Goal: Contribute content: Contribute content

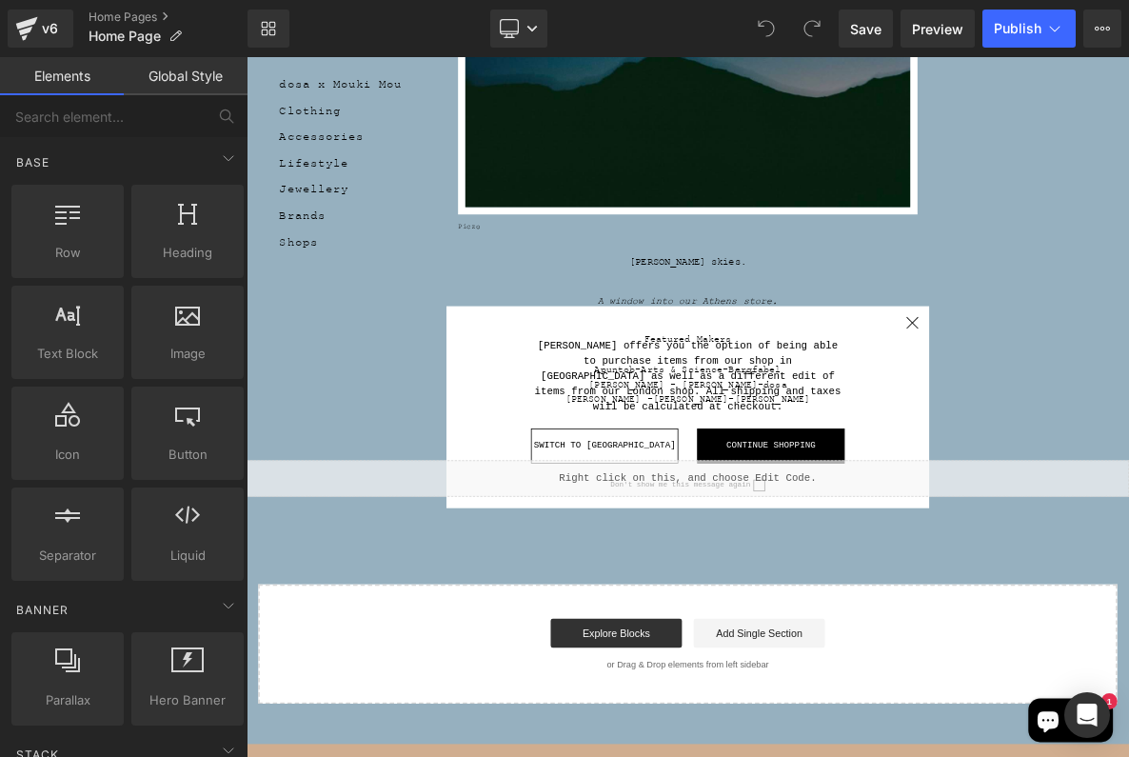
scroll to position [495, 0]
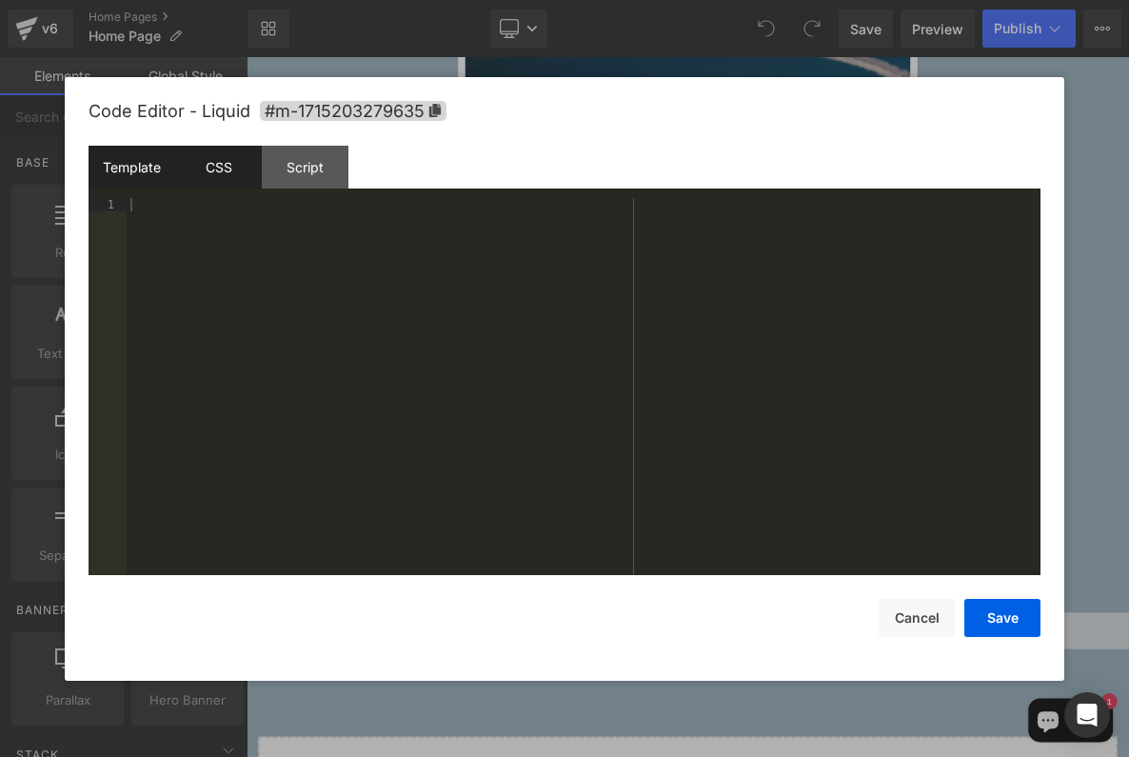
click at [214, 157] on div "CSS" at bounding box center [218, 167] width 87 height 43
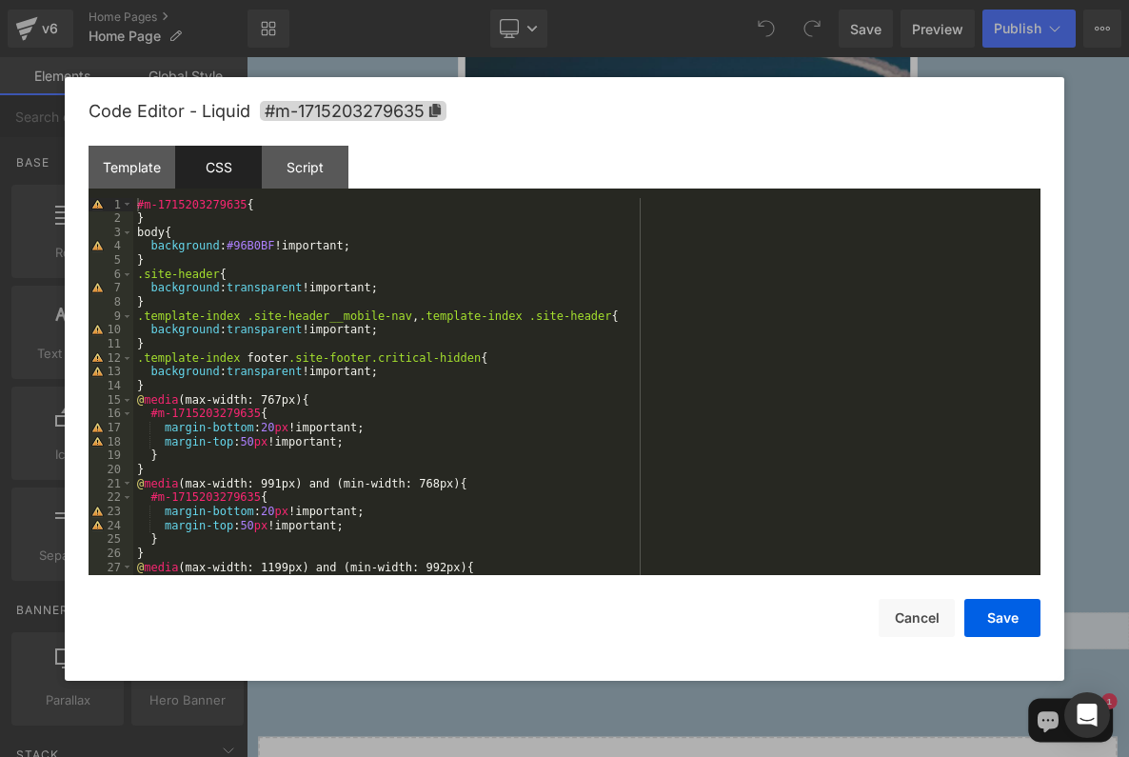
click at [260, 245] on div "#m-1715203279635 { } body { background : #96B0BF !important; } .site-header { b…" at bounding box center [587, 400] width 908 height 405
click at [1014, 603] on button "Save" at bounding box center [1003, 618] width 76 height 38
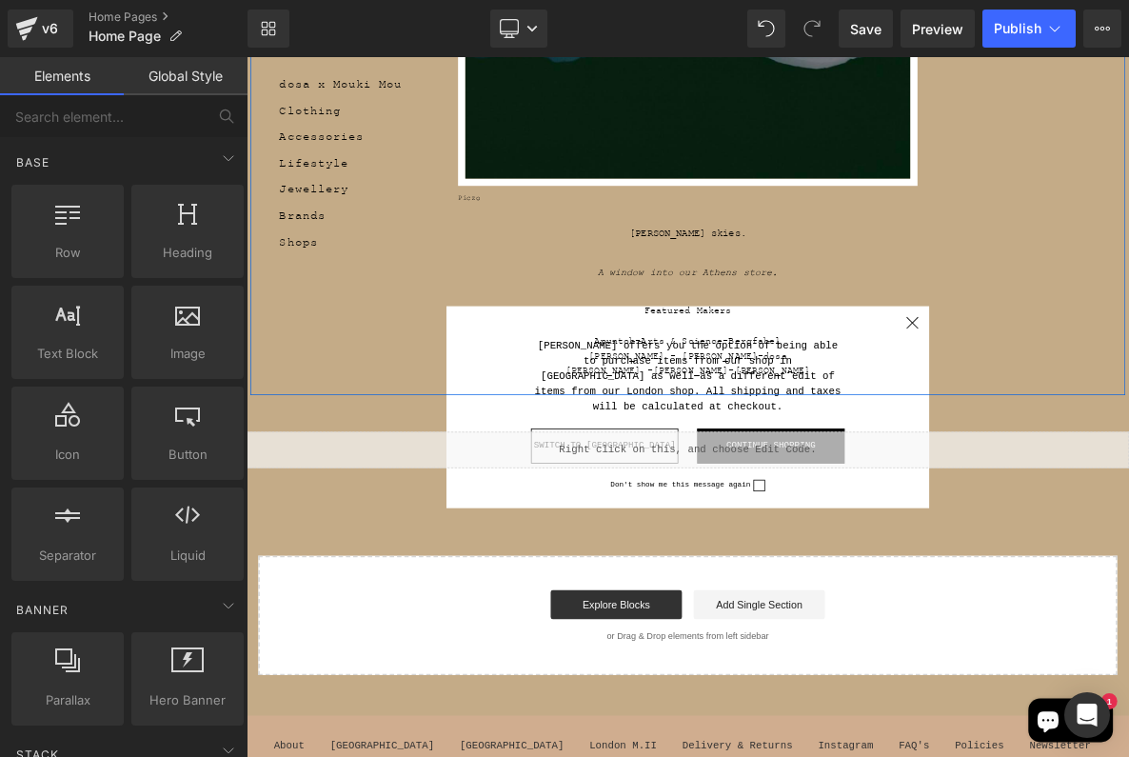
scroll to position [791, 0]
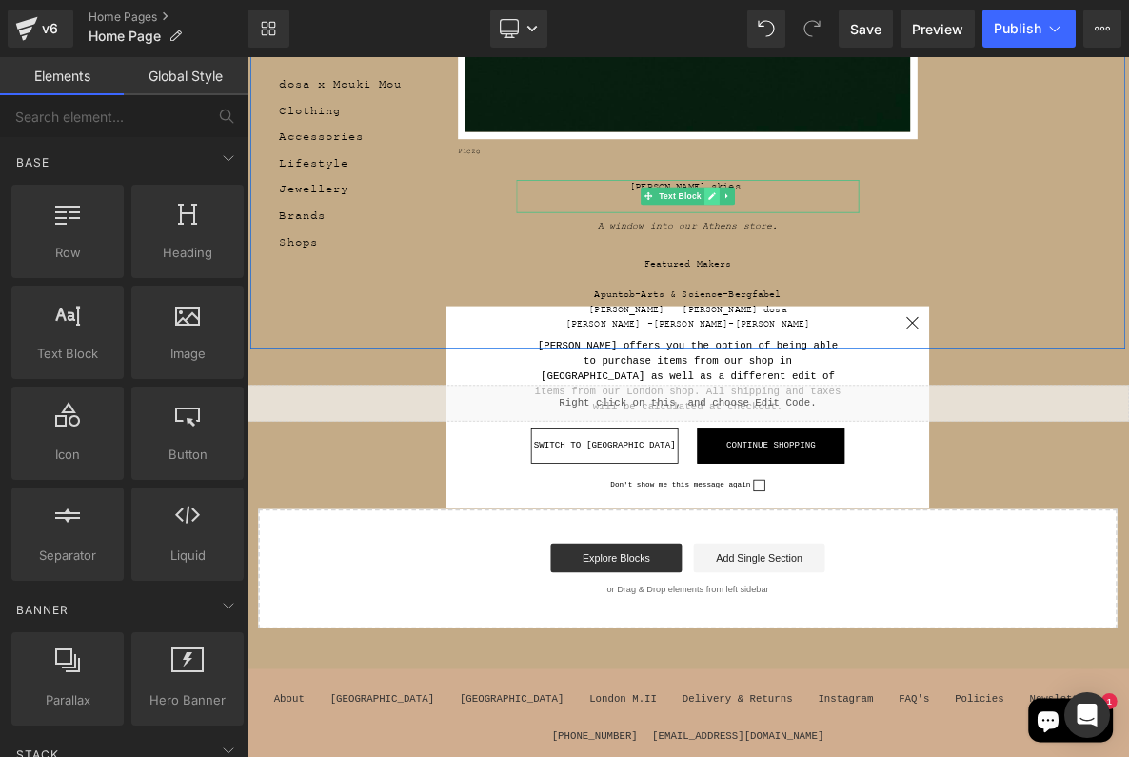
click at [862, 245] on link at bounding box center [855, 239] width 20 height 23
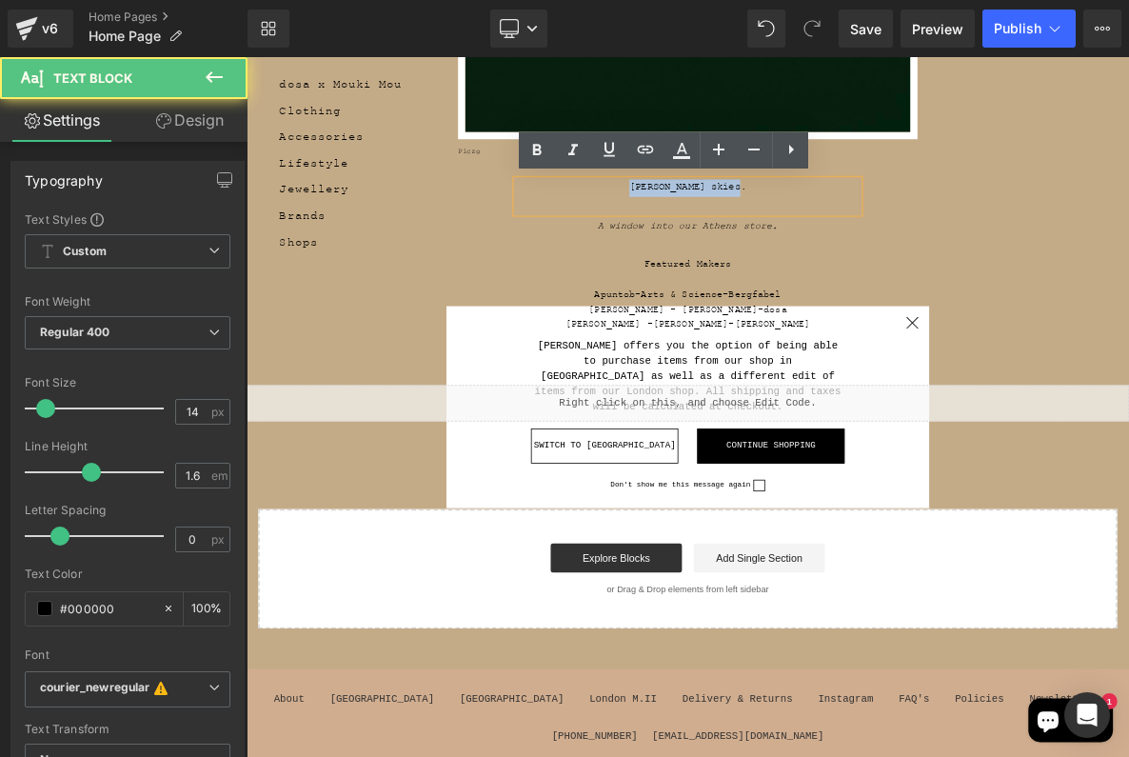
drag, startPoint x: 931, startPoint y: 232, endPoint x: 674, endPoint y: 230, distance: 257.1
click at [674, 230] on p "[PERSON_NAME] skies." at bounding box center [823, 228] width 448 height 21
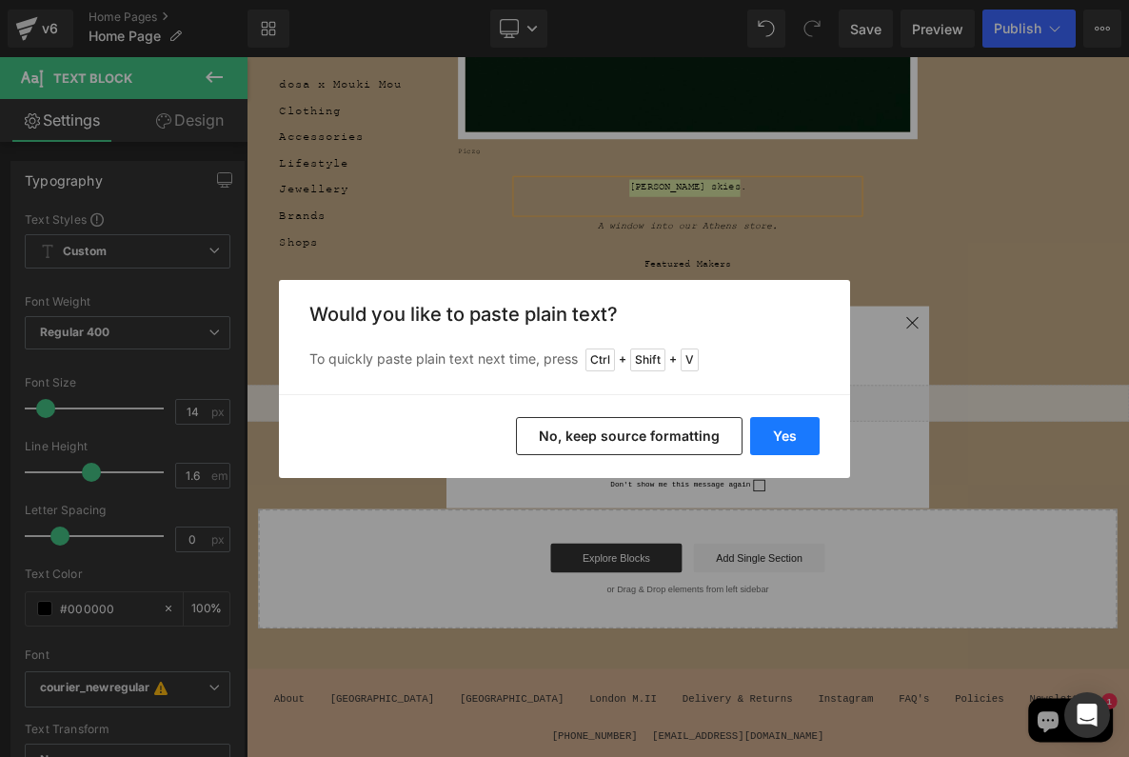
click at [771, 431] on button "Yes" at bounding box center [785, 436] width 70 height 38
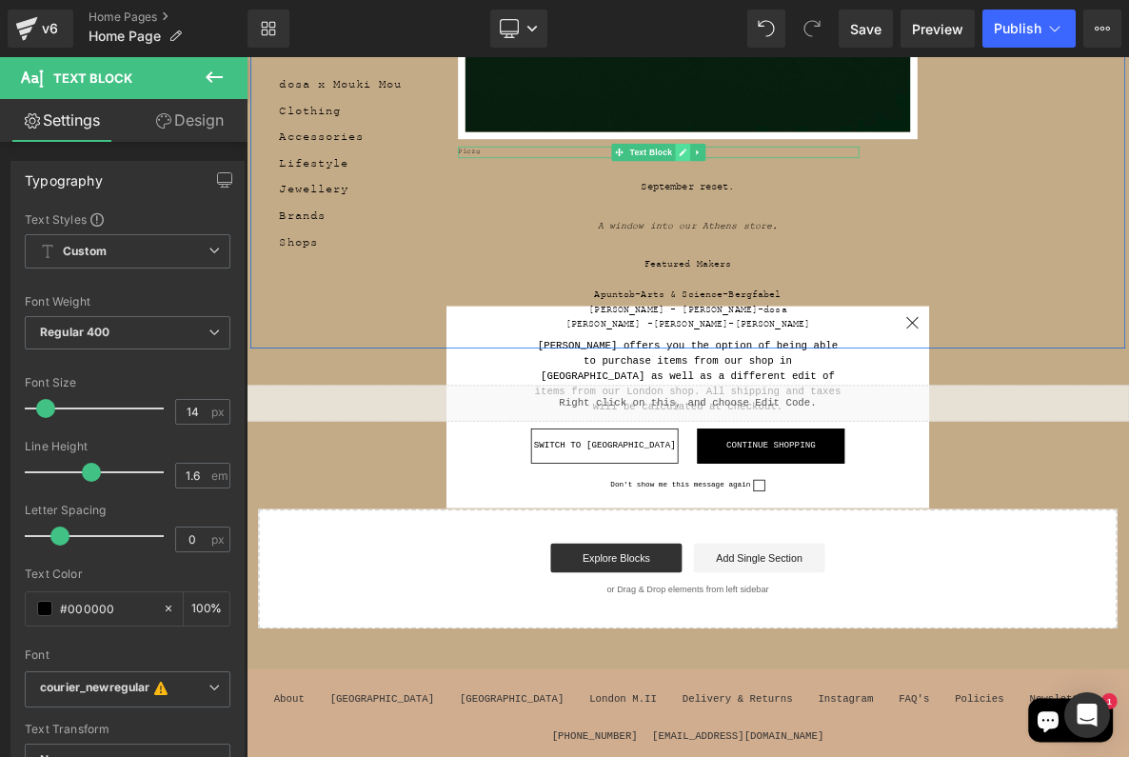
click at [815, 185] on icon at bounding box center [816, 182] width 10 height 10
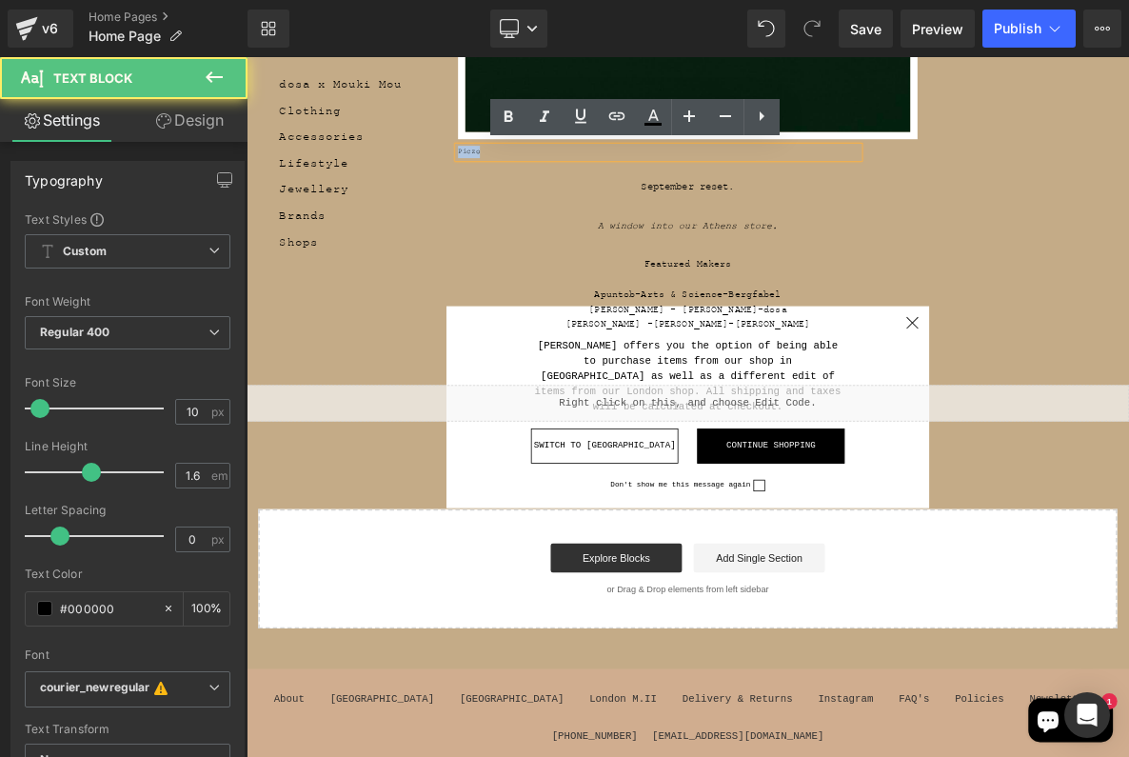
drag, startPoint x: 564, startPoint y: 177, endPoint x: 494, endPoint y: 173, distance: 69.6
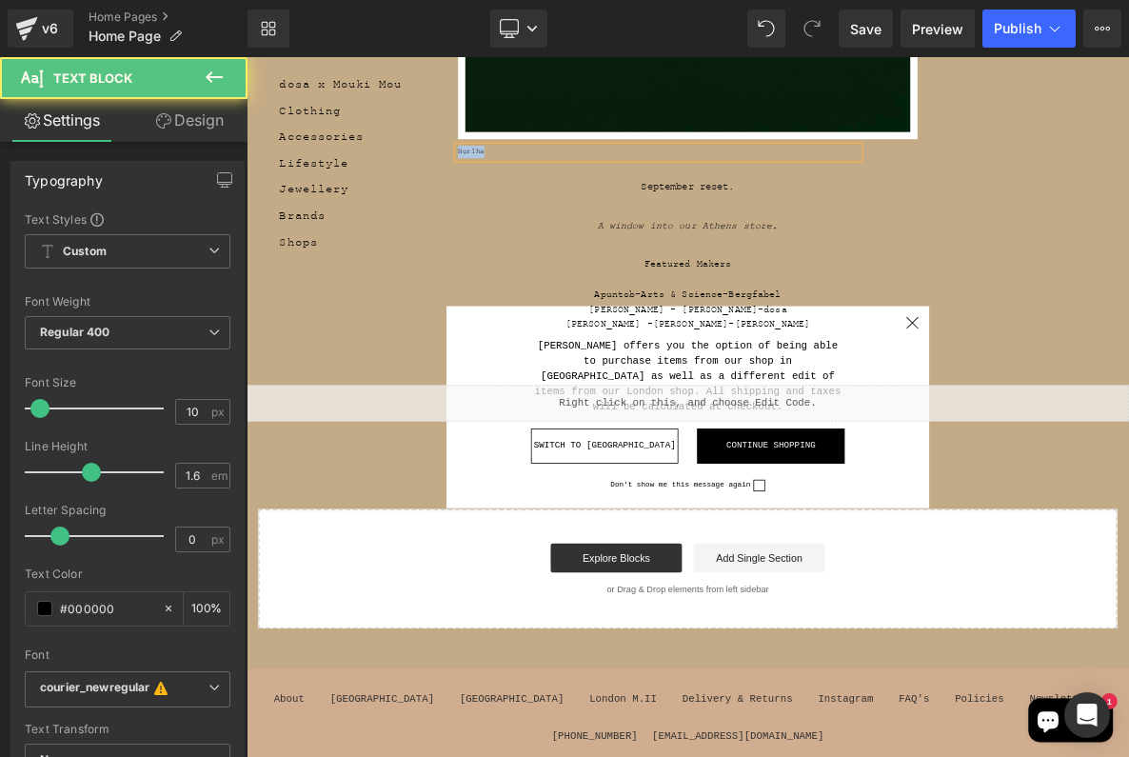
drag, startPoint x: 612, startPoint y: 178, endPoint x: 473, endPoint y: 182, distance: 139.1
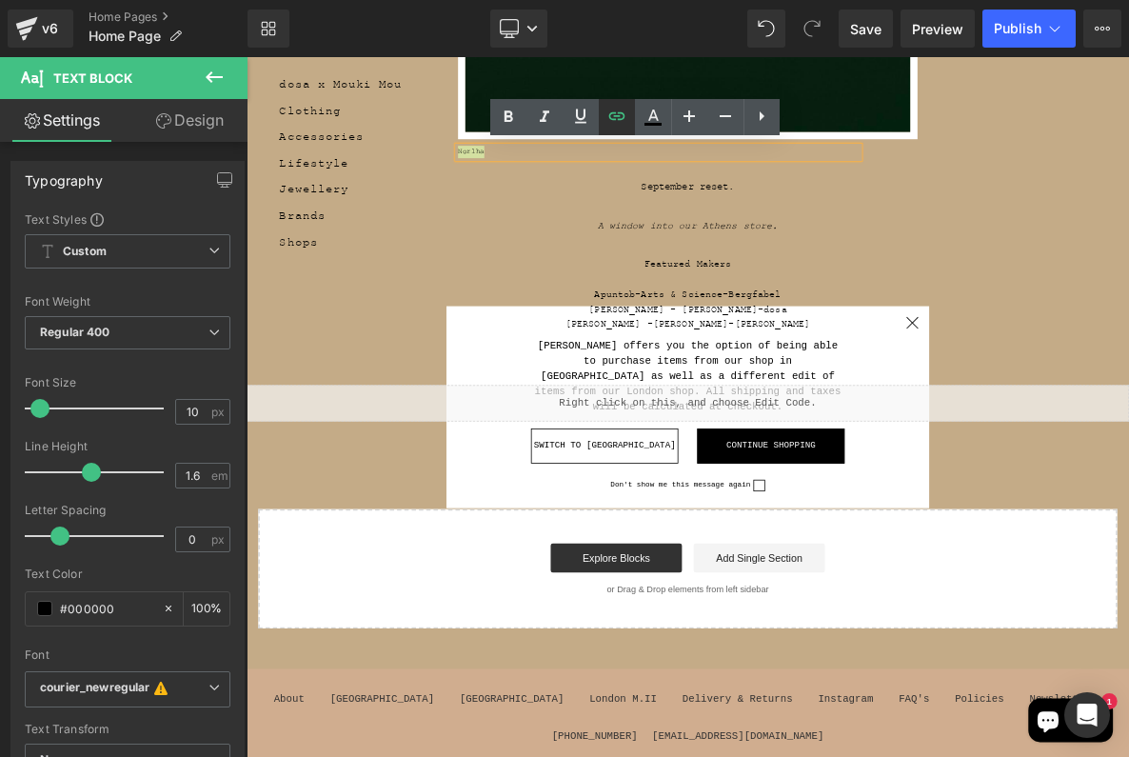
click at [615, 121] on icon at bounding box center [617, 116] width 23 height 23
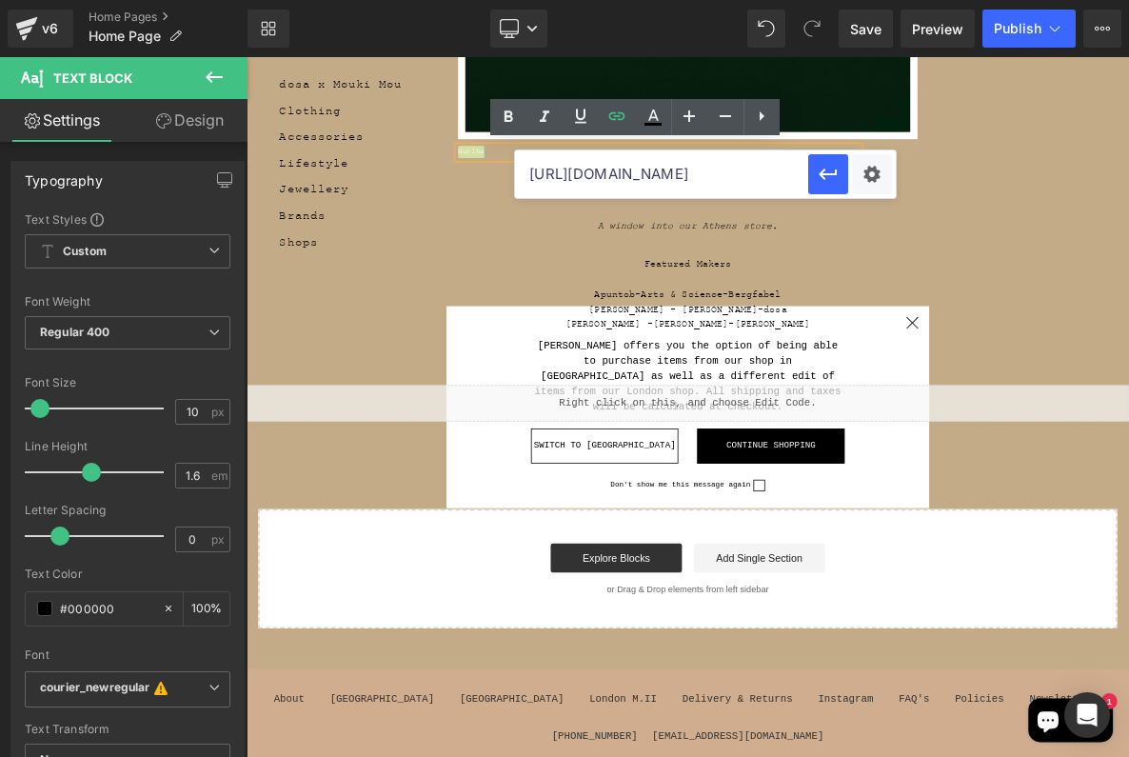
drag, startPoint x: 678, startPoint y: 178, endPoint x: 445, endPoint y: 144, distance: 235.8
click at [515, 150] on input "[URL][DOMAIN_NAME]" at bounding box center [661, 174] width 293 height 48
paste input "s://[DOMAIN_NAME]"
type input "[URL][DOMAIN_NAME]"
click at [837, 169] on icon "button" at bounding box center [828, 174] width 23 height 23
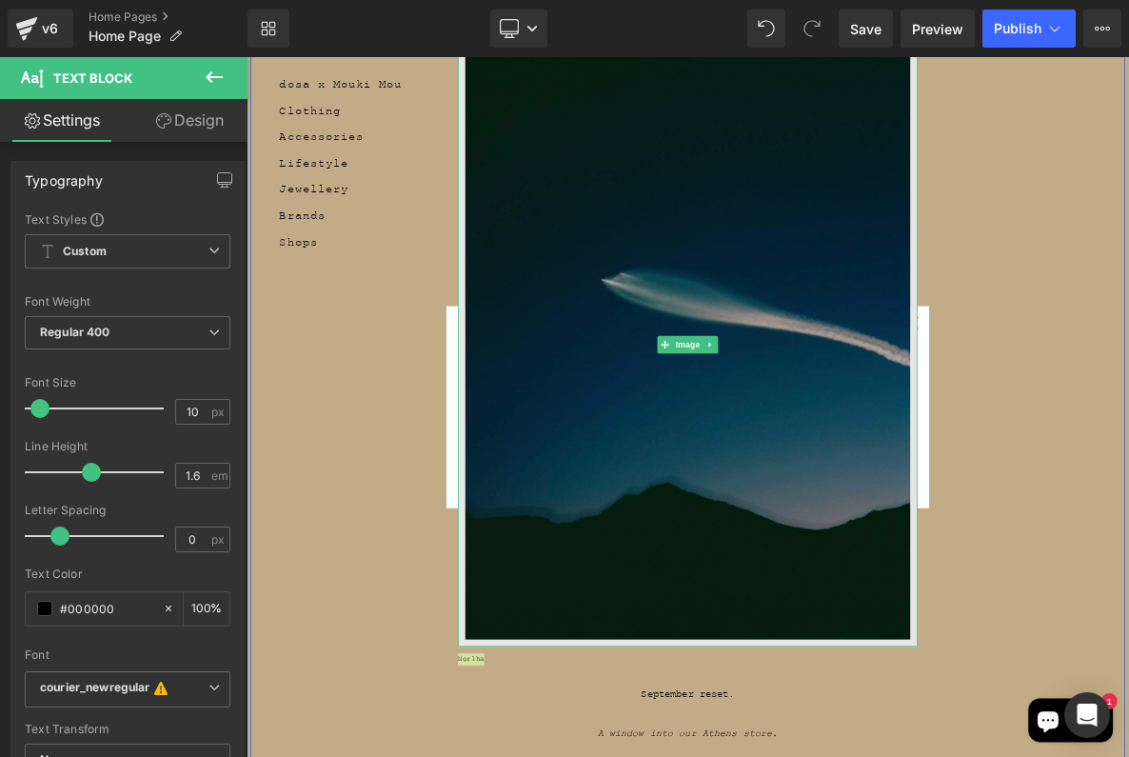
scroll to position [98, 0]
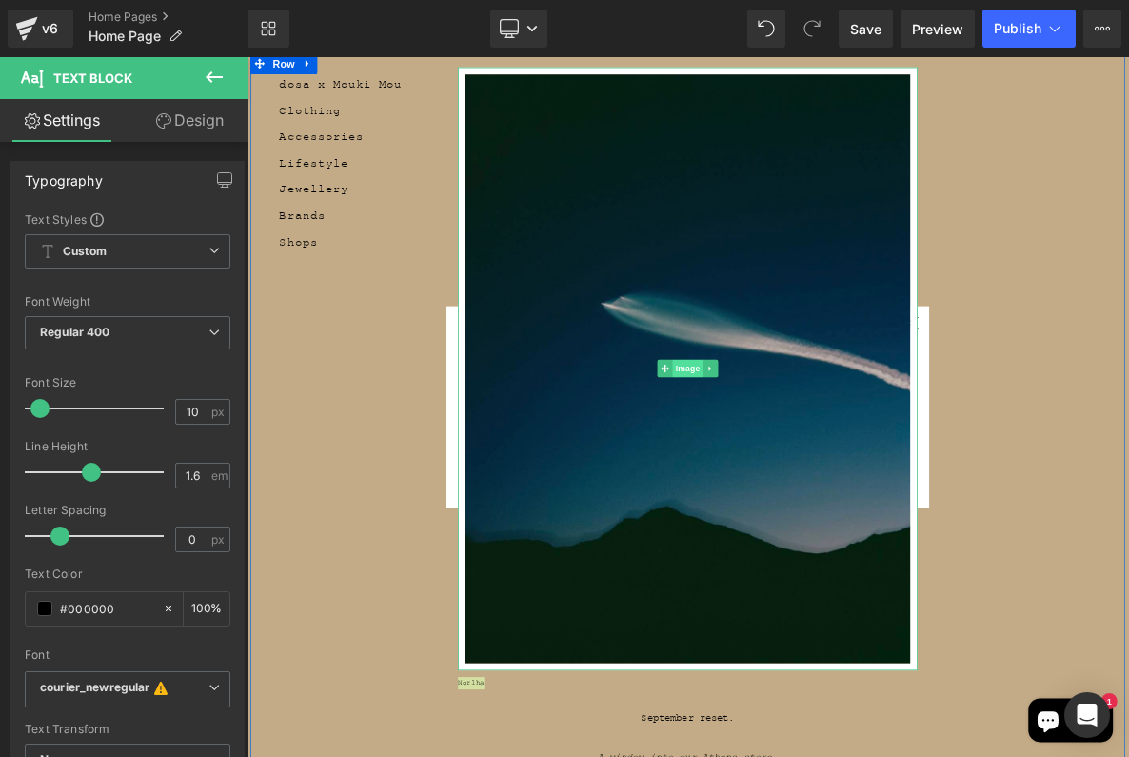
click at [829, 463] on span "Image" at bounding box center [823, 463] width 40 height 23
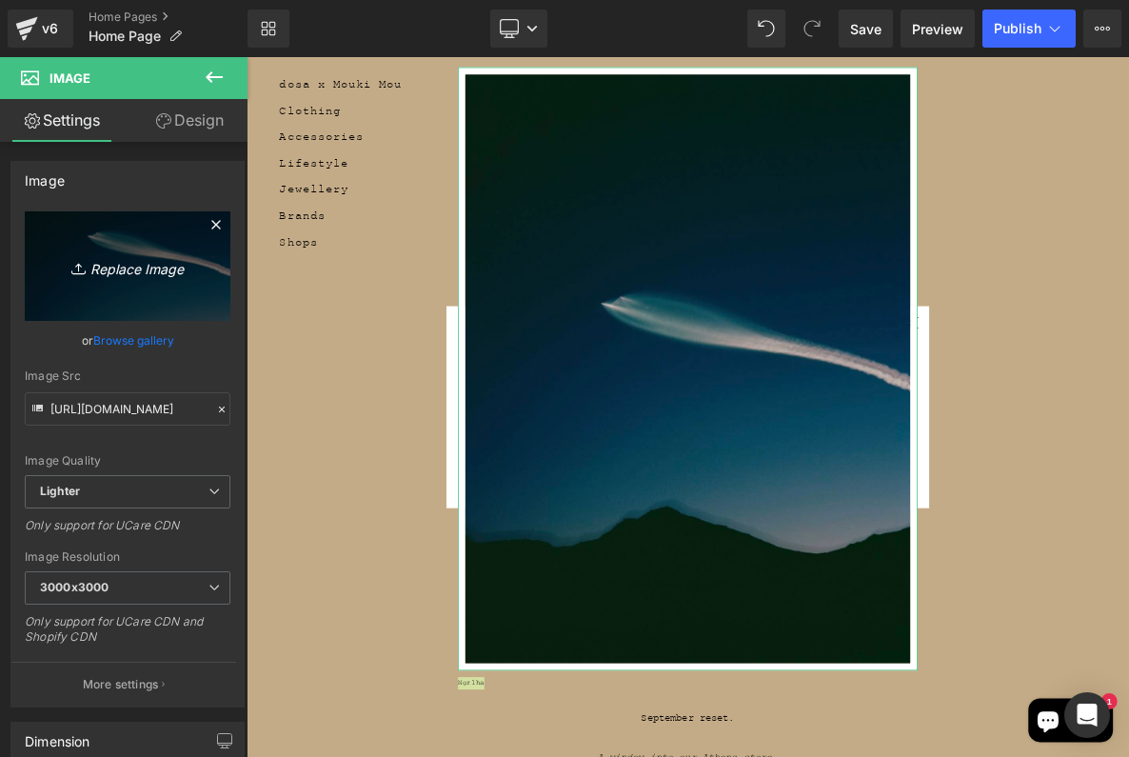
click at [130, 275] on icon "Replace Image" at bounding box center [127, 266] width 152 height 24
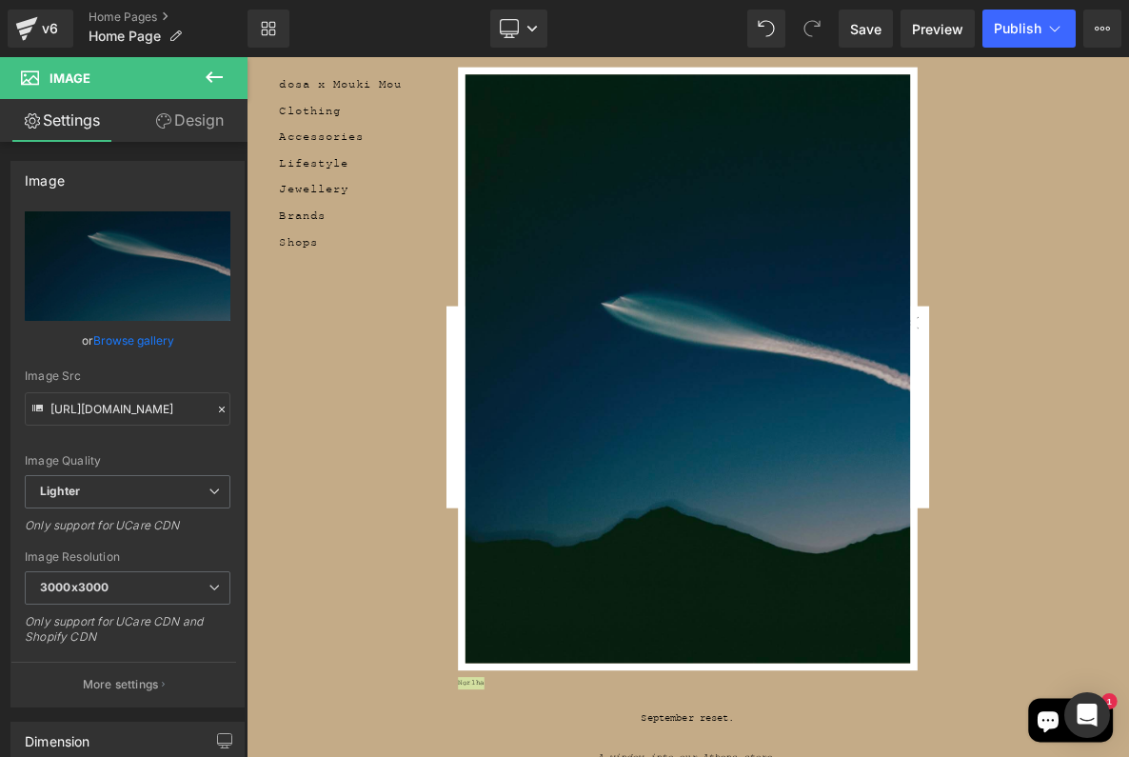
type input "C:\fakepath\318dfd01-1df4-0069-405e-4bca8b94def3.png"
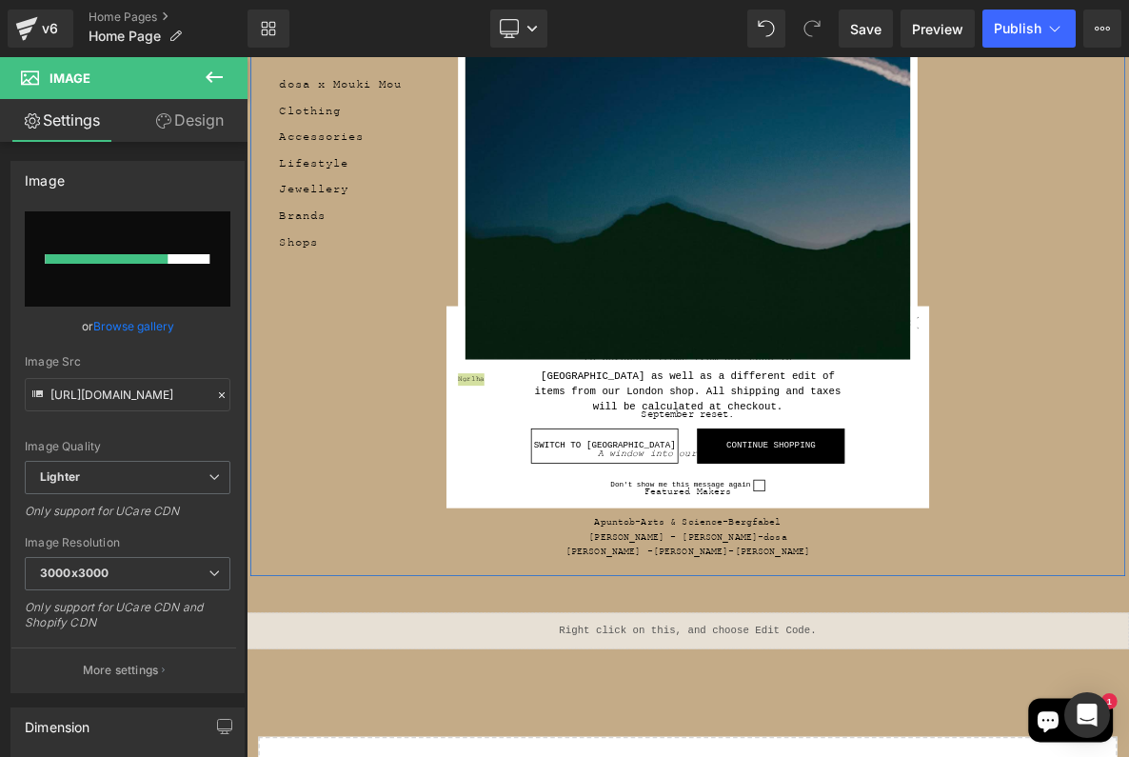
scroll to position [0, 0]
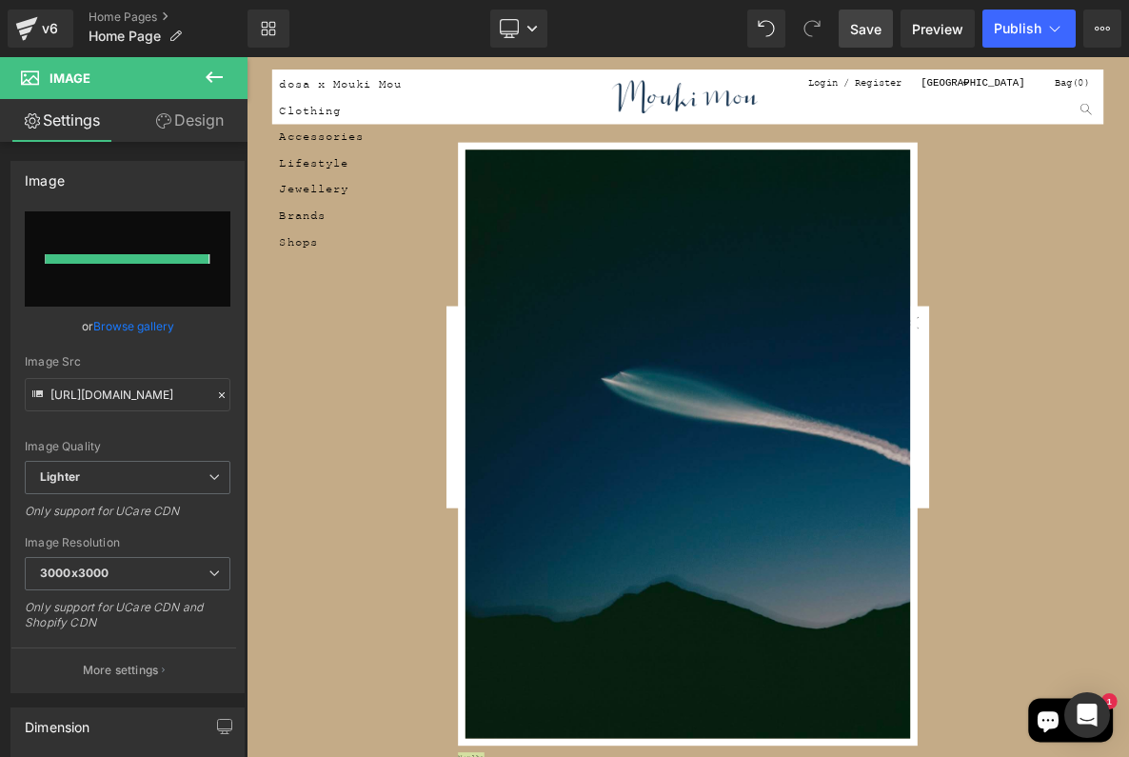
type input "[URL][DOMAIN_NAME]"
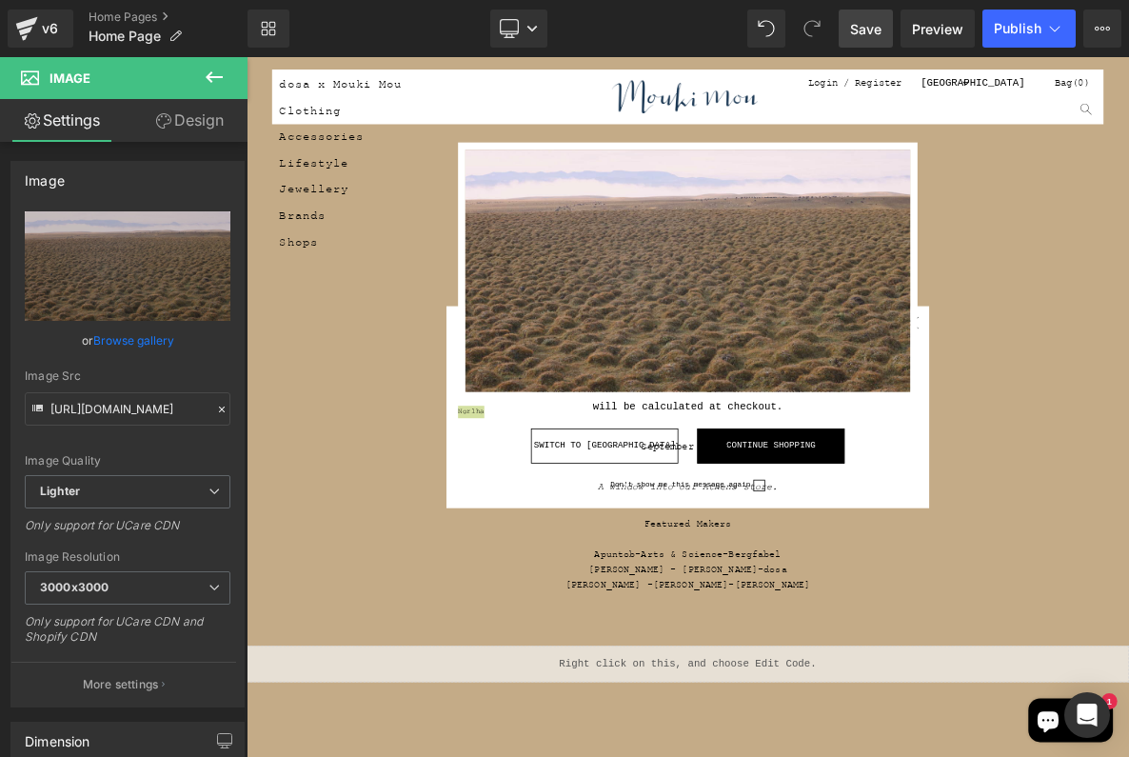
click at [865, 30] on span "Save" at bounding box center [865, 29] width 31 height 20
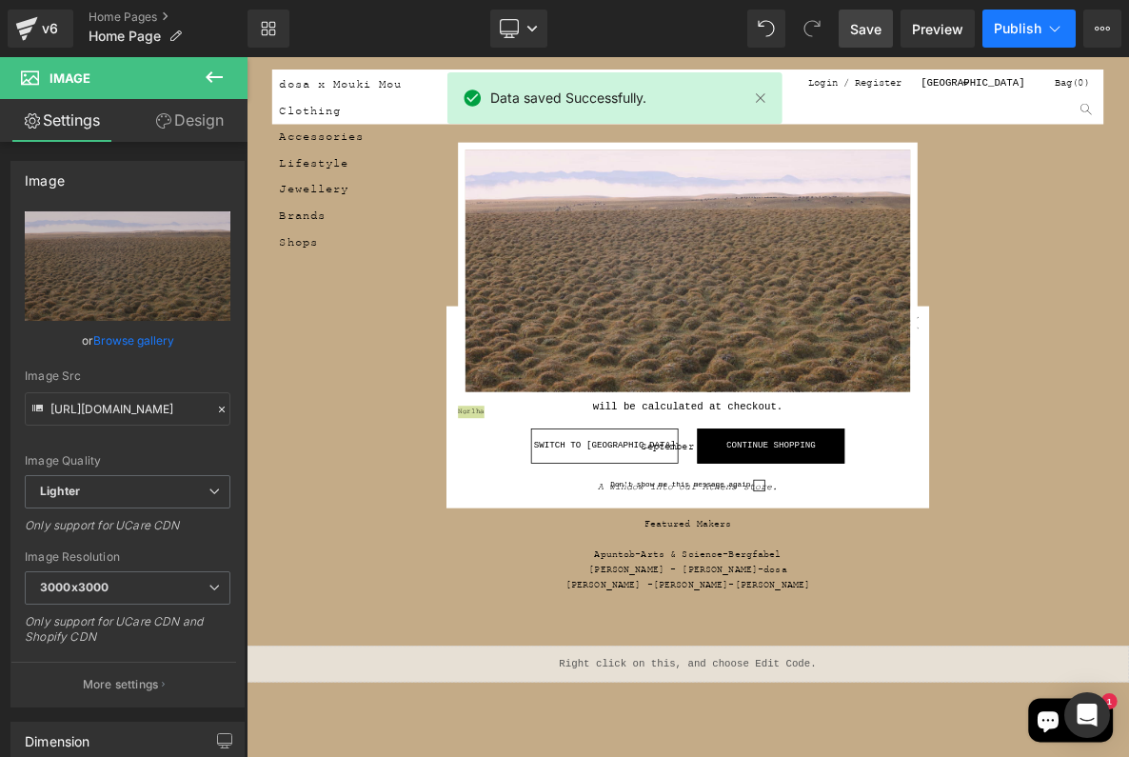
click at [1036, 28] on span "Publish" at bounding box center [1018, 28] width 48 height 15
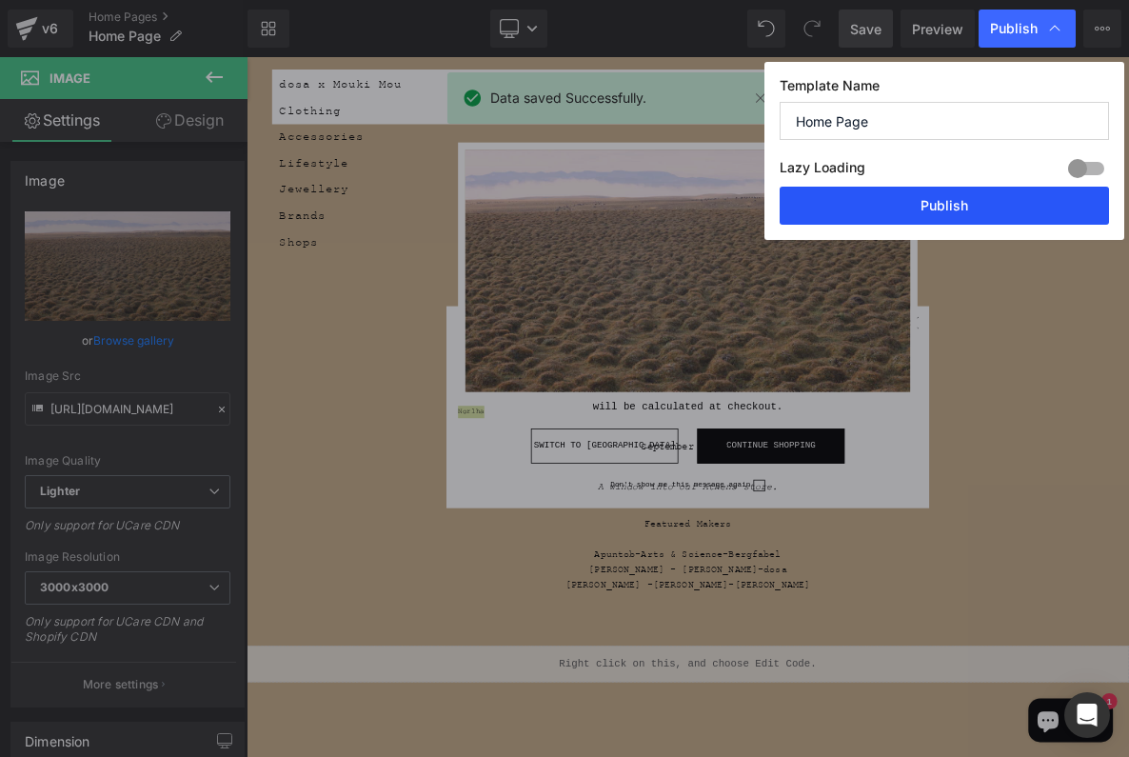
click at [982, 204] on button "Publish" at bounding box center [944, 206] width 329 height 38
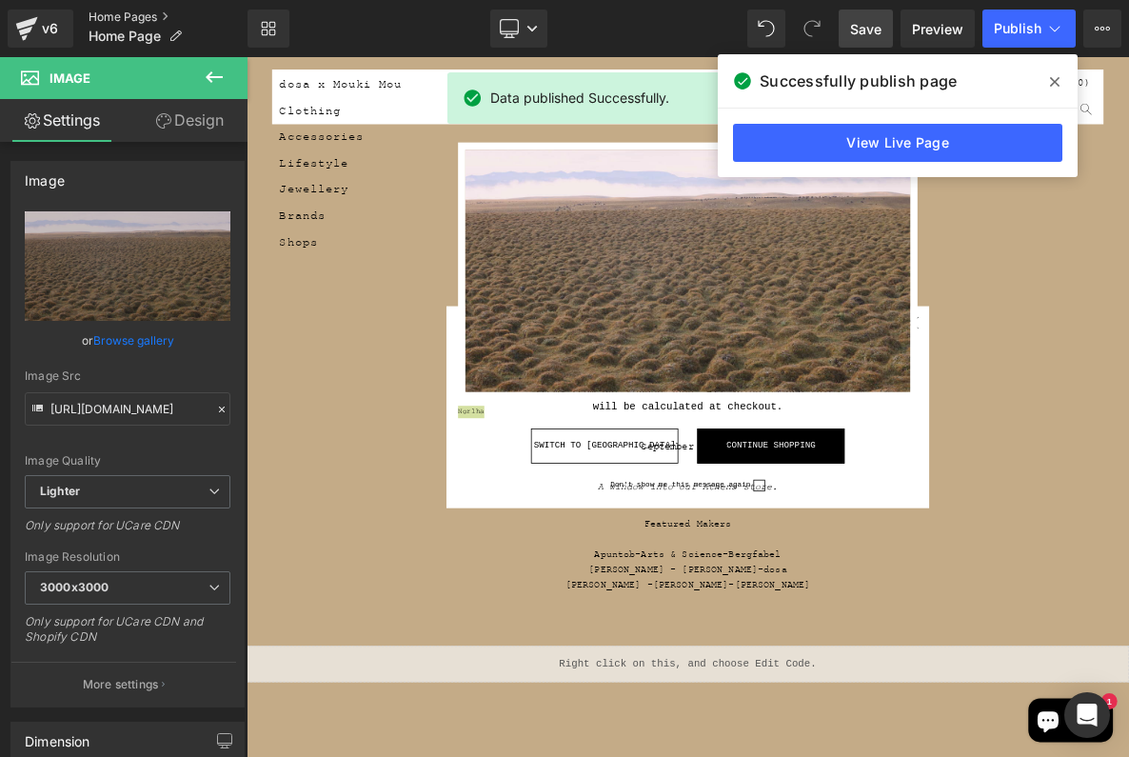
click at [122, 20] on link "Home Pages" at bounding box center [168, 17] width 159 height 15
